Goal: Information Seeking & Learning: Find specific page/section

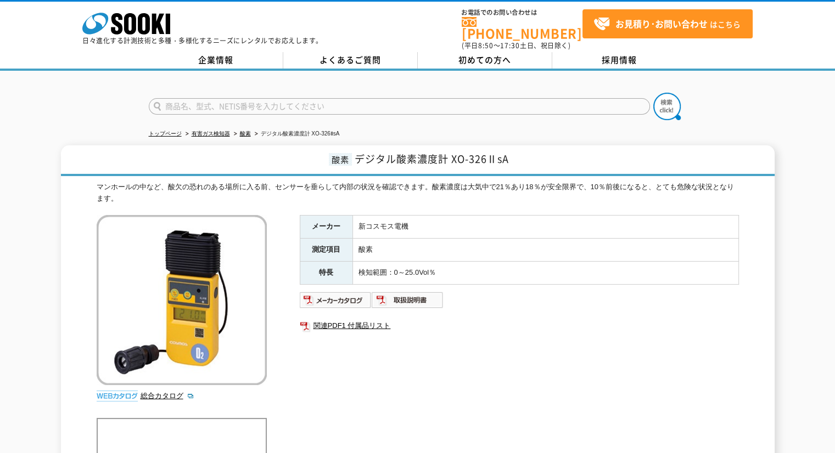
scroll to position [55, 0]
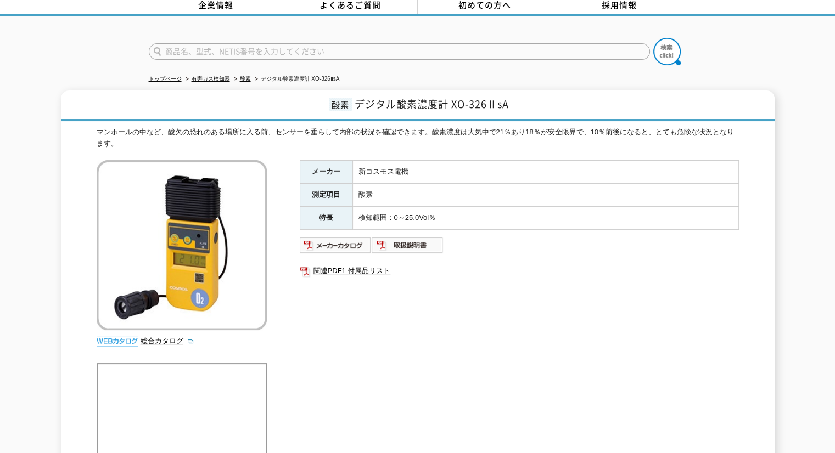
click at [0, 227] on div "酸素 デジタル酸素濃度計 XO-326ⅡsA マンホールの中など、酸欠の恐れのある場所に入る前、センサーを垂らして内部の状況を確認できます。酸素濃度は大気中で…" at bounding box center [417, 373] width 835 height 564
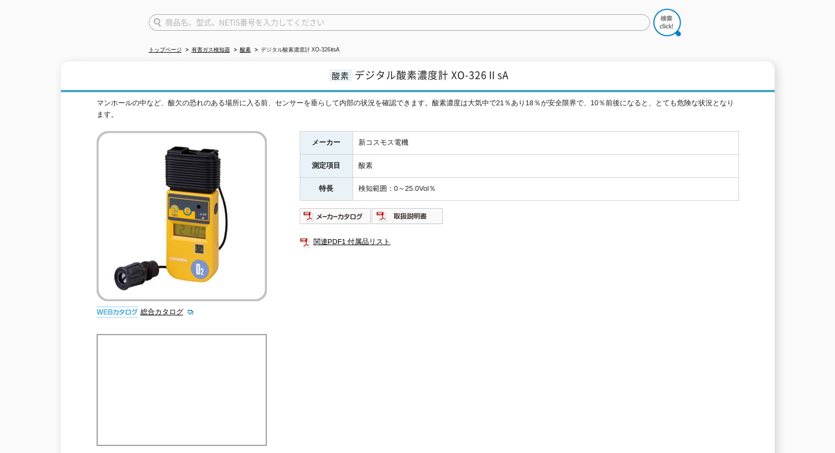
scroll to position [0, 0]
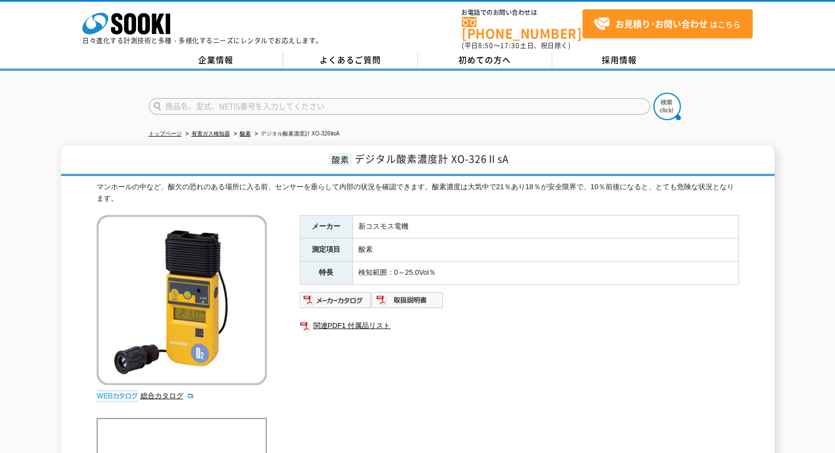
click at [0, 190] on div "酸素 デジタル酸素濃度計 XO-326ⅡsA マンホールの中など、酸欠の恐れのある場所に入る前、センサーを垂らして内部の状況を確認できます。酸素濃度は大気中で…" at bounding box center [417, 427] width 835 height 564
drag, startPoint x: 452, startPoint y: 150, endPoint x: 516, endPoint y: 150, distance: 63.7
click at [516, 150] on h1 "酸素 デジタル酸素濃度計 XO-326ⅡsA" at bounding box center [418, 160] width 714 height 31
click at [248, 131] on link "酸素" at bounding box center [245, 134] width 11 height 6
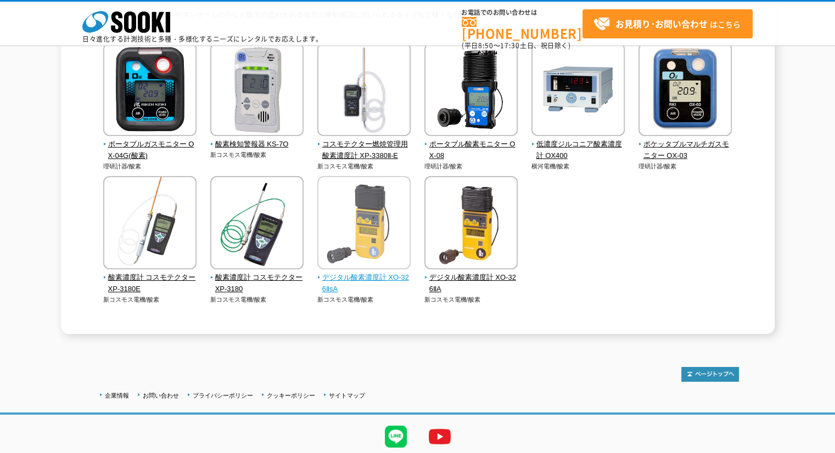
scroll to position [111, 0]
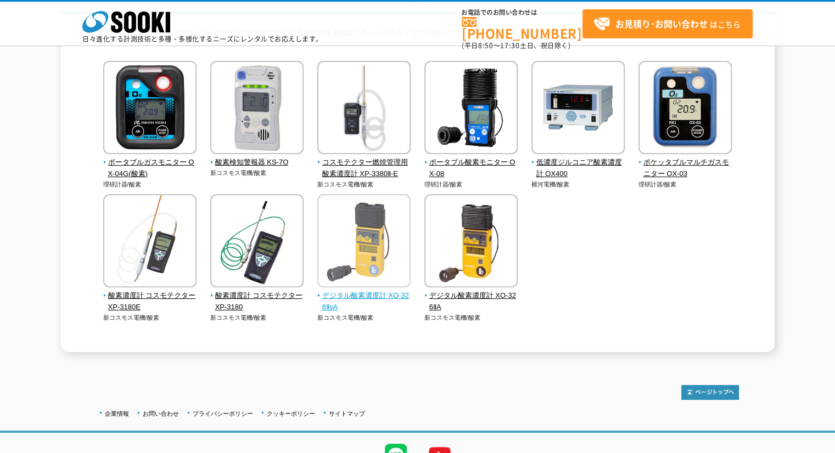
click at [384, 294] on span "デジタル酸素濃度計 XO-326ⅡsA" at bounding box center [364, 301] width 94 height 23
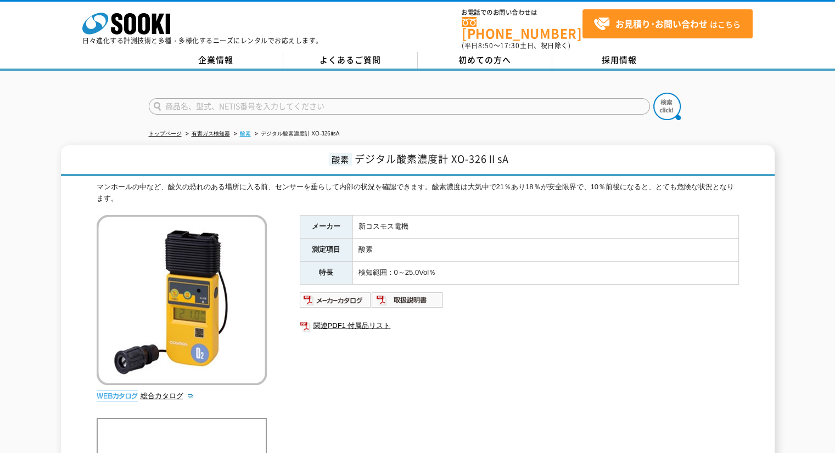
click at [241, 131] on link "酸素" at bounding box center [245, 134] width 11 height 6
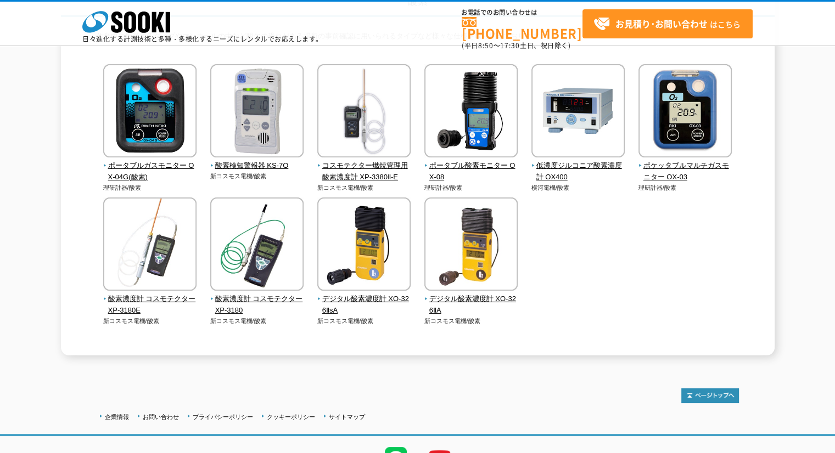
scroll to position [110, 0]
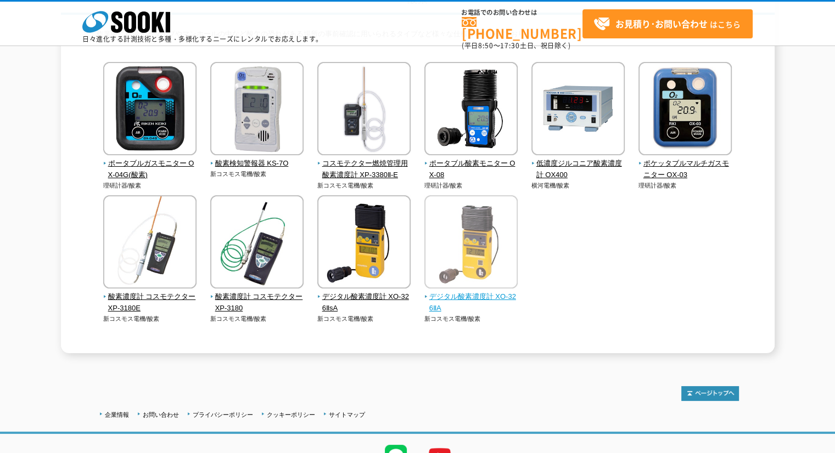
click at [451, 294] on span "デジタル酸素濃度計 XO-326ⅡA" at bounding box center [471, 302] width 94 height 23
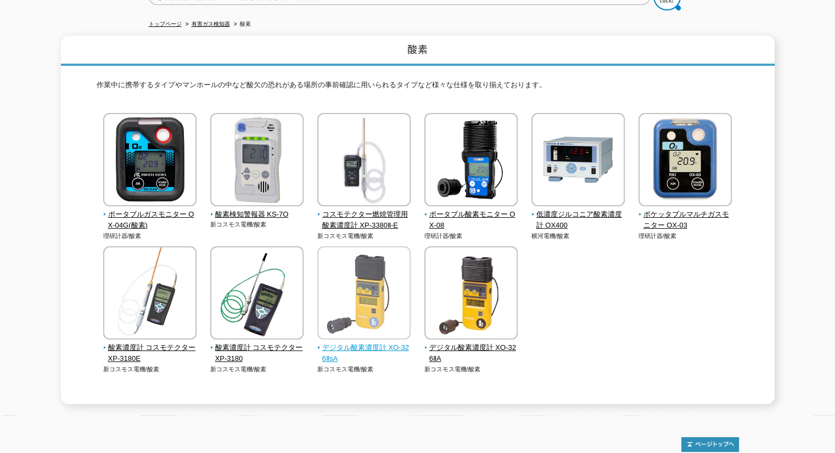
scroll to position [0, 0]
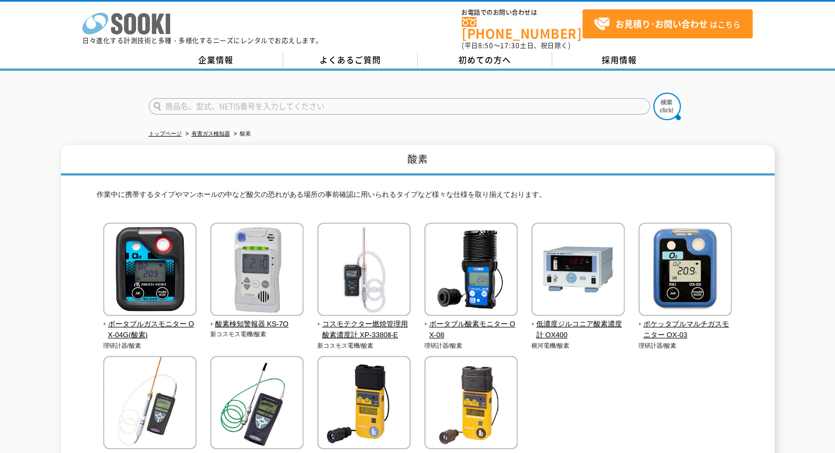
click at [120, 18] on icon at bounding box center [117, 23] width 12 height 21
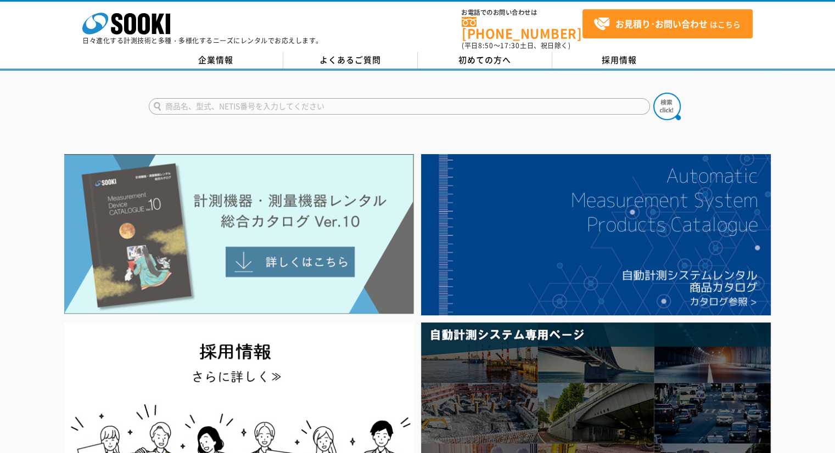
click at [262, 184] on img at bounding box center [239, 234] width 350 height 160
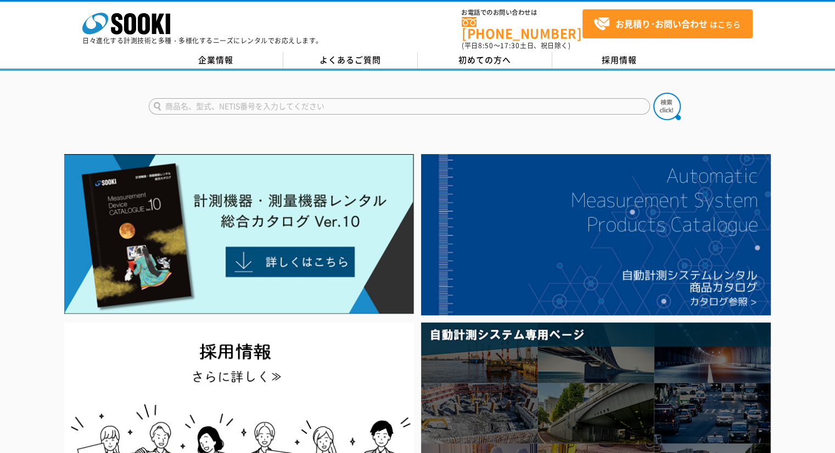
click at [266, 98] on input "text" at bounding box center [399, 106] width 501 height 16
type input "XA4400"
click at [653, 93] on button at bounding box center [666, 106] width 27 height 27
